Goal: Information Seeking & Learning: Learn about a topic

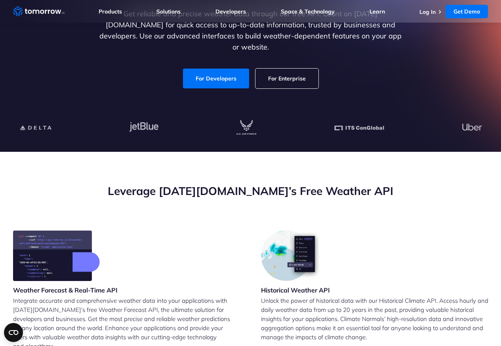
scroll to position [1887, 0]
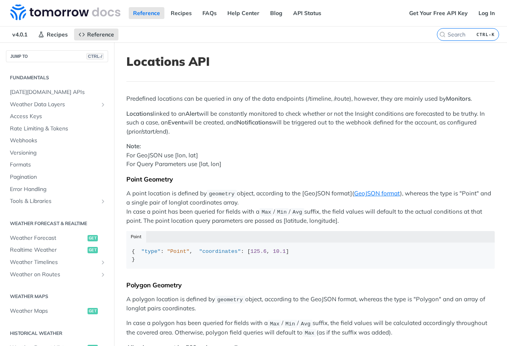
scroll to position [180, 0]
